Goal: Task Accomplishment & Management: Manage account settings

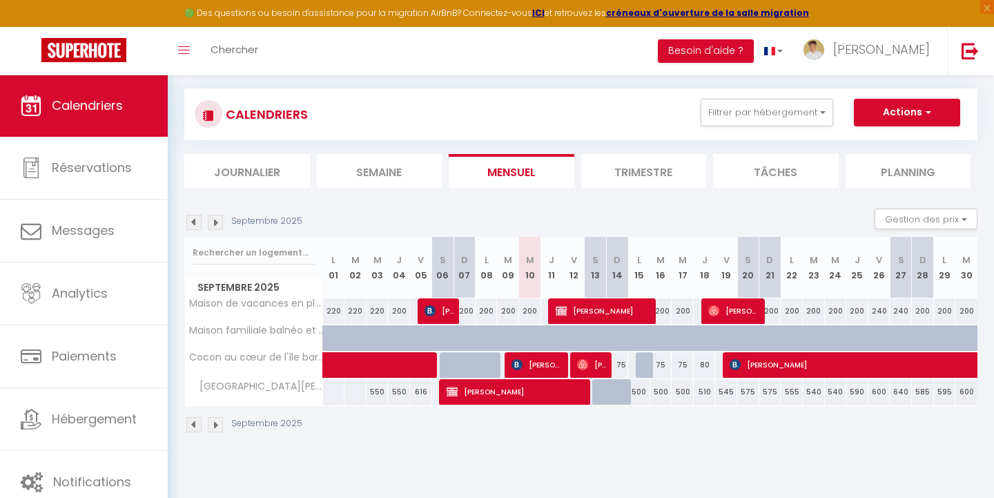
scroll to position [75, 0]
click at [519, 387] on span "[PERSON_NAME]" at bounding box center [517, 391] width 140 height 26
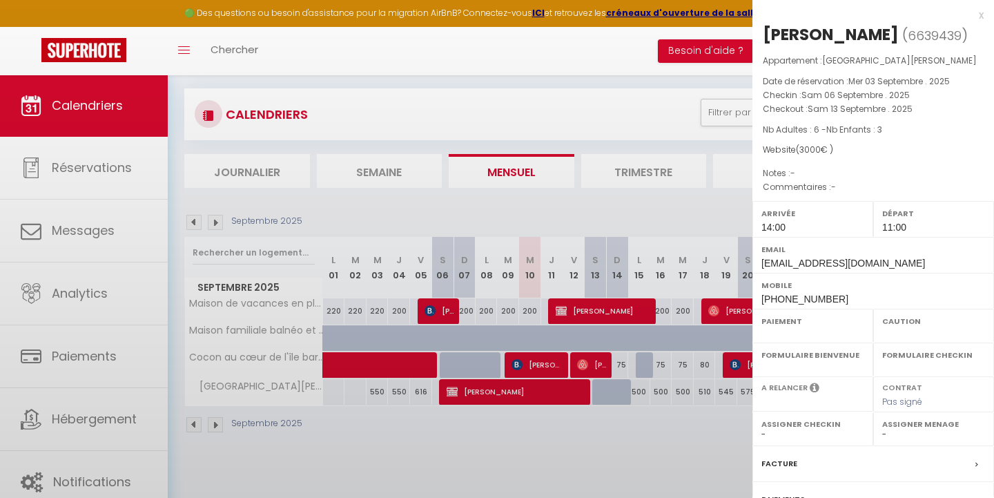
select select "OK"
select select "0"
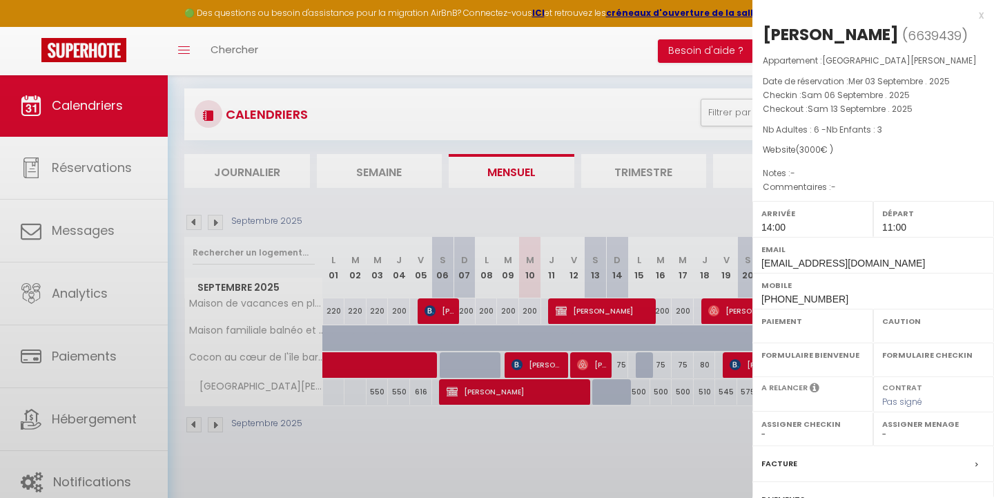
select select
select select "41600"
select select "48972"
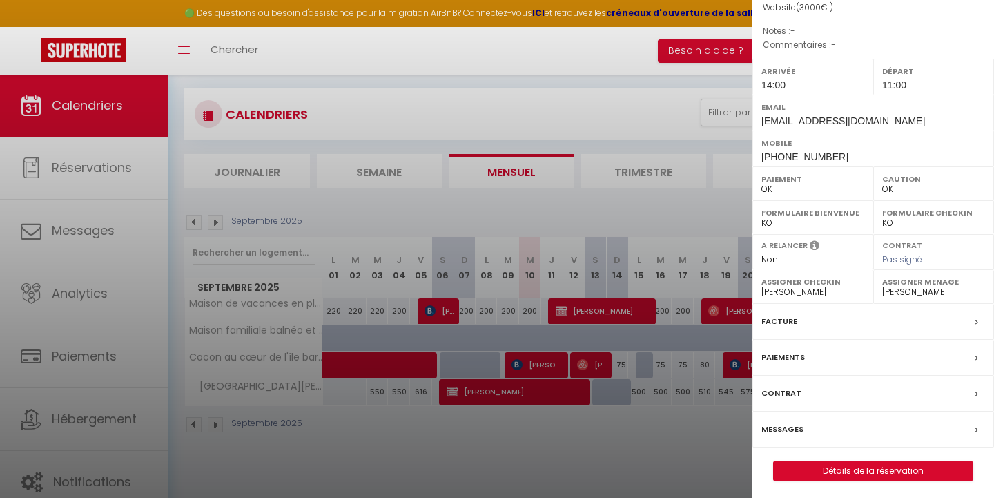
scroll to position [142, 0]
click at [791, 353] on label "Paiements" at bounding box center [784, 358] width 44 height 15
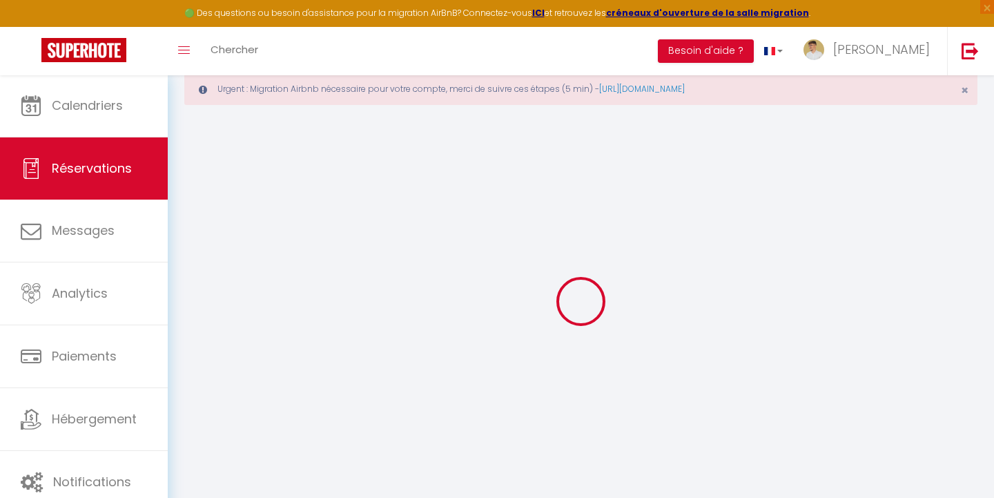
scroll to position [0, 1]
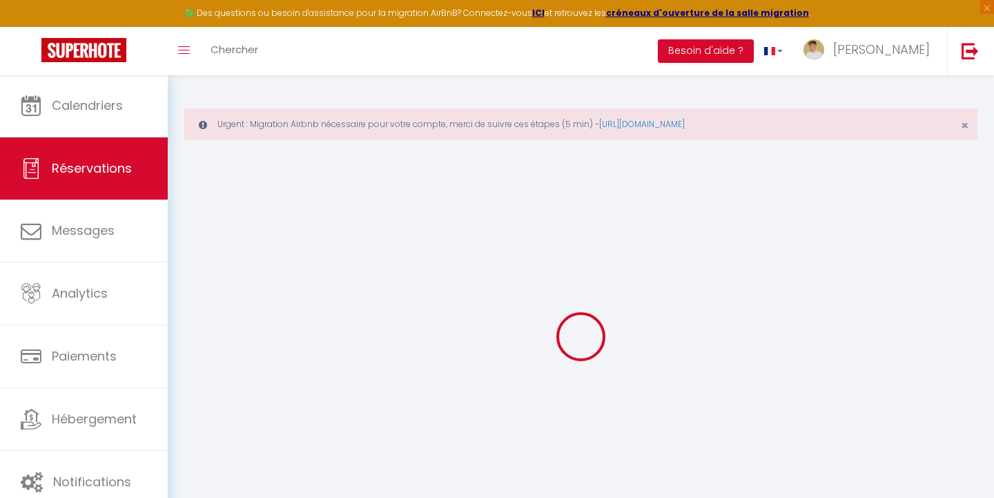
select select
checkbox input "false"
select select
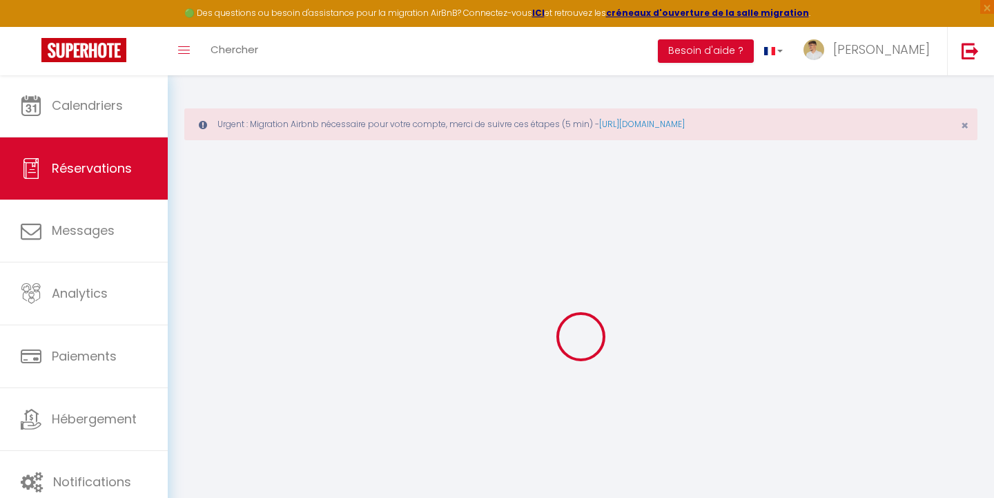
checkbox input "false"
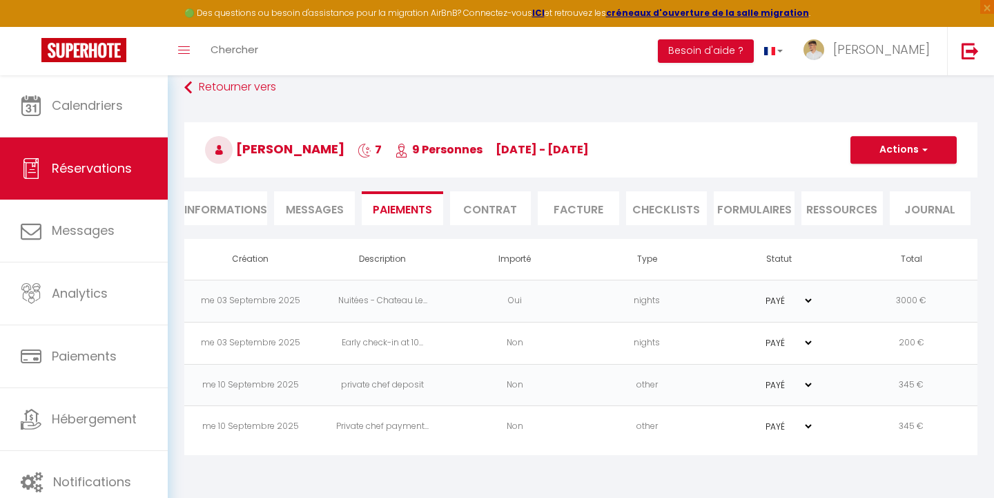
scroll to position [75, 0]
click at [587, 393] on td "other" at bounding box center [647, 385] width 133 height 42
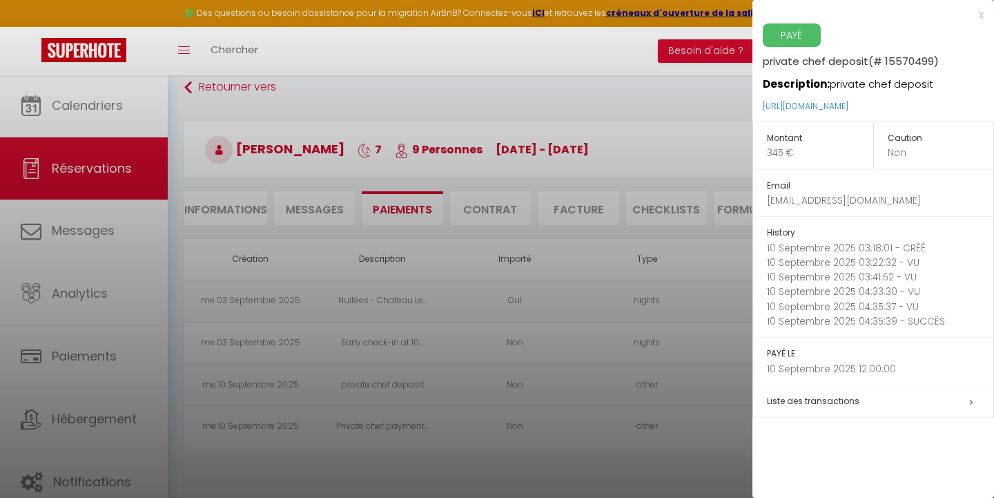
click at [595, 410] on div at bounding box center [497, 249] width 994 height 498
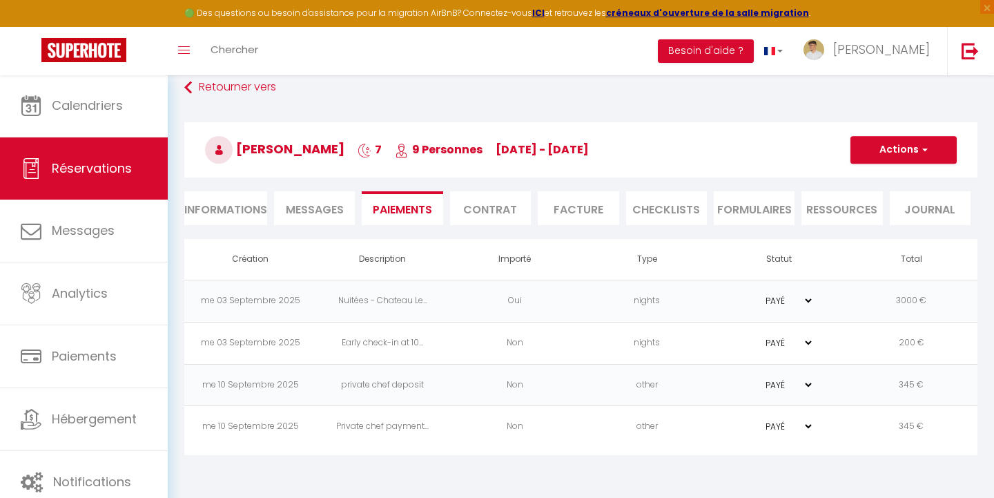
click at [590, 427] on td "other" at bounding box center [647, 427] width 133 height 42
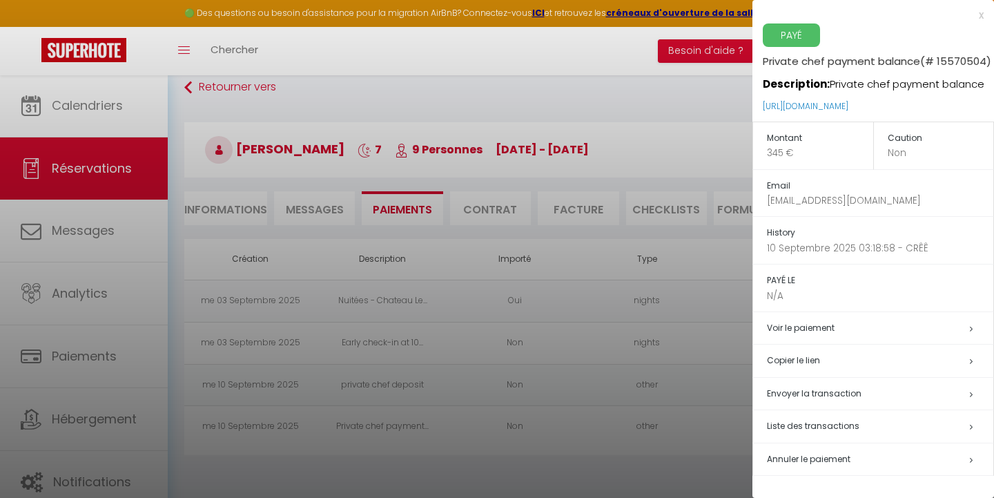
click at [590, 431] on div at bounding box center [497, 249] width 994 height 498
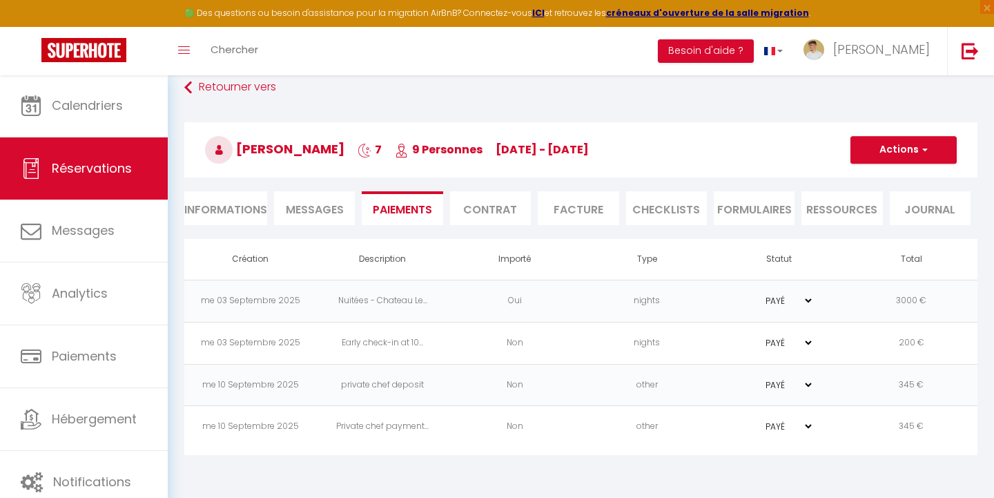
select select "0"
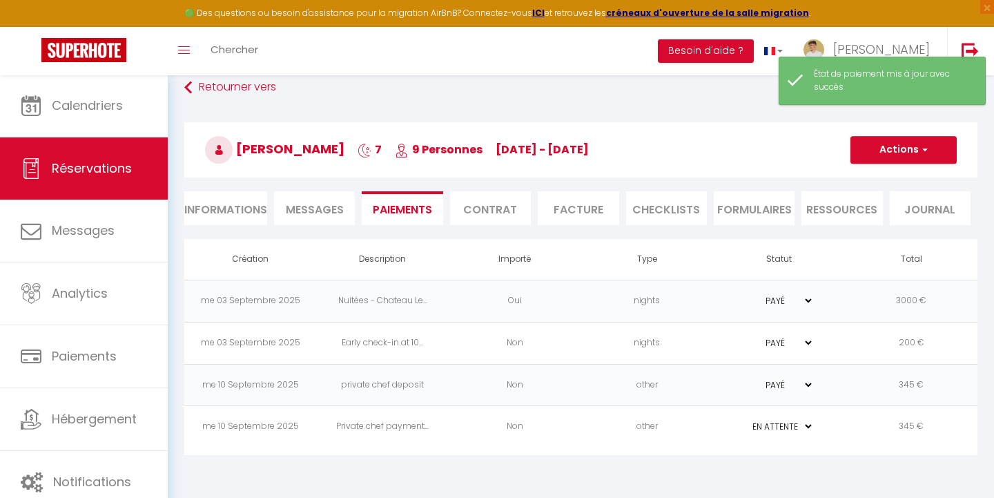
click at [639, 378] on td "other" at bounding box center [647, 385] width 133 height 42
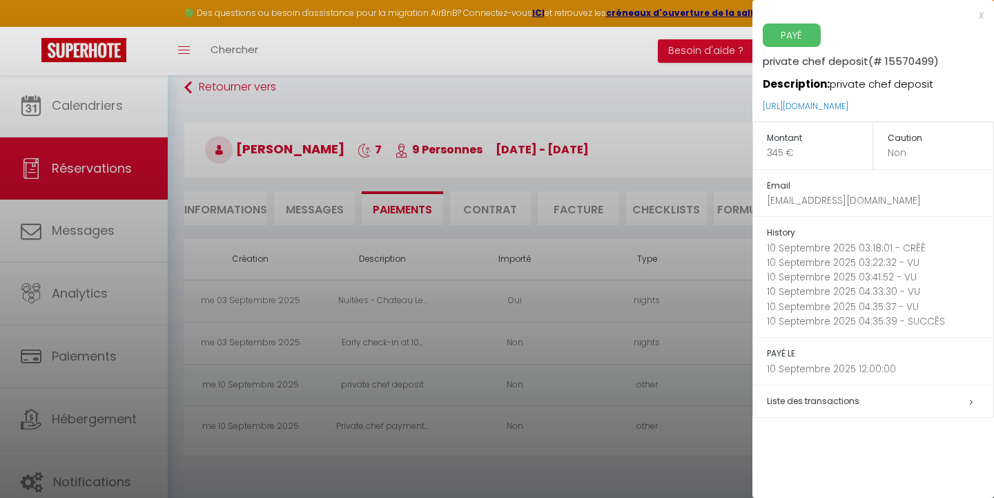
click at [682, 371] on div at bounding box center [497, 249] width 994 height 498
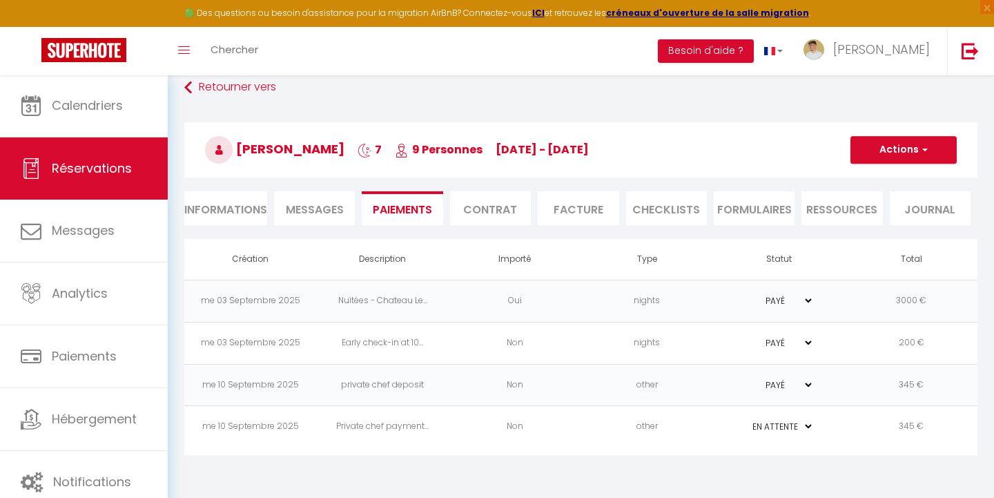
click at [618, 3] on div "🟢 Des questions ou besoin d'assistance pour la migration AirBnB? Connectez-vous…" at bounding box center [497, 13] width 994 height 27
